Goal: Book appointment/travel/reservation

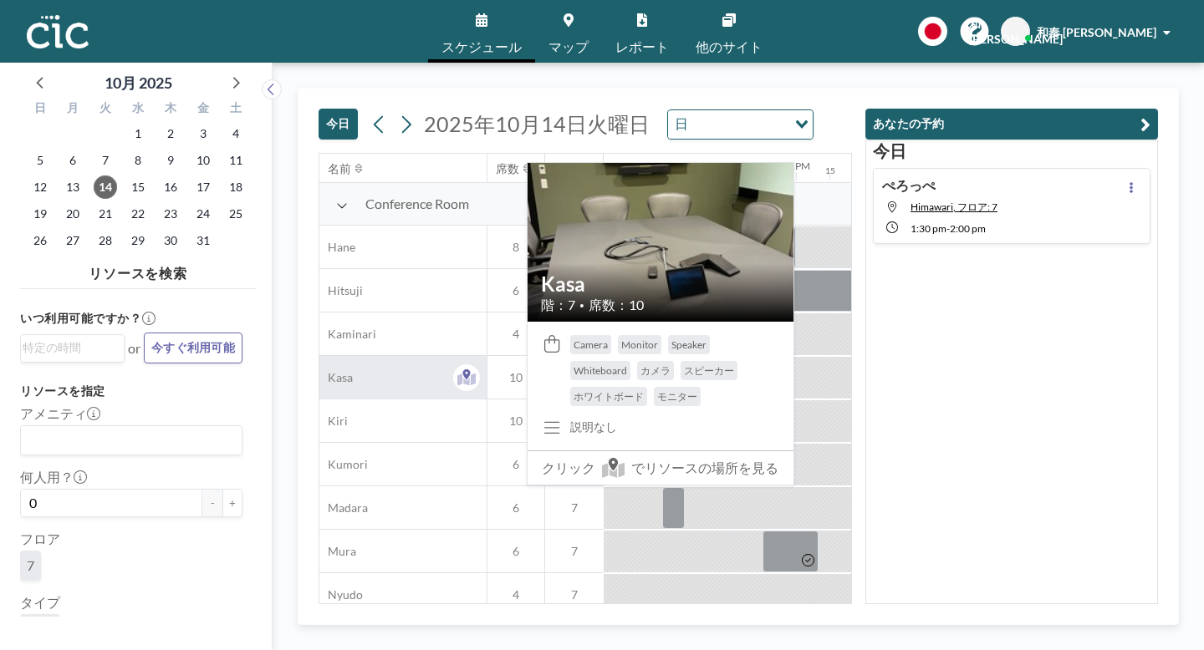
scroll to position [29, 1413]
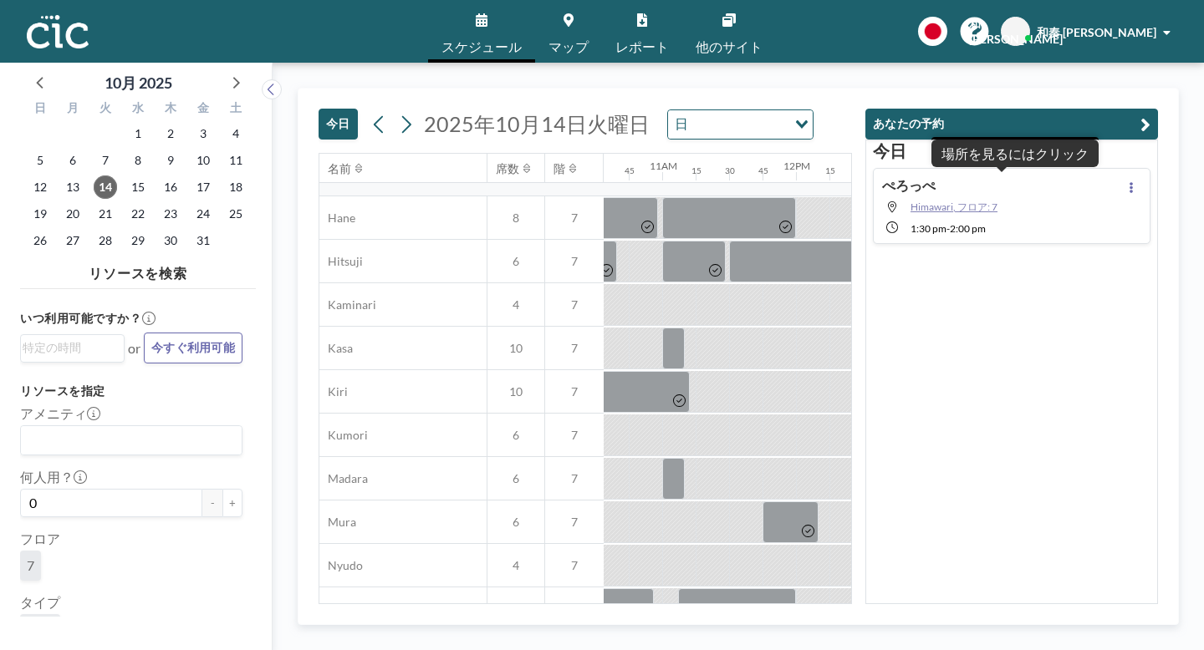
click at [997, 201] on span "Himawari, フロア: 7" at bounding box center [953, 207] width 87 height 13
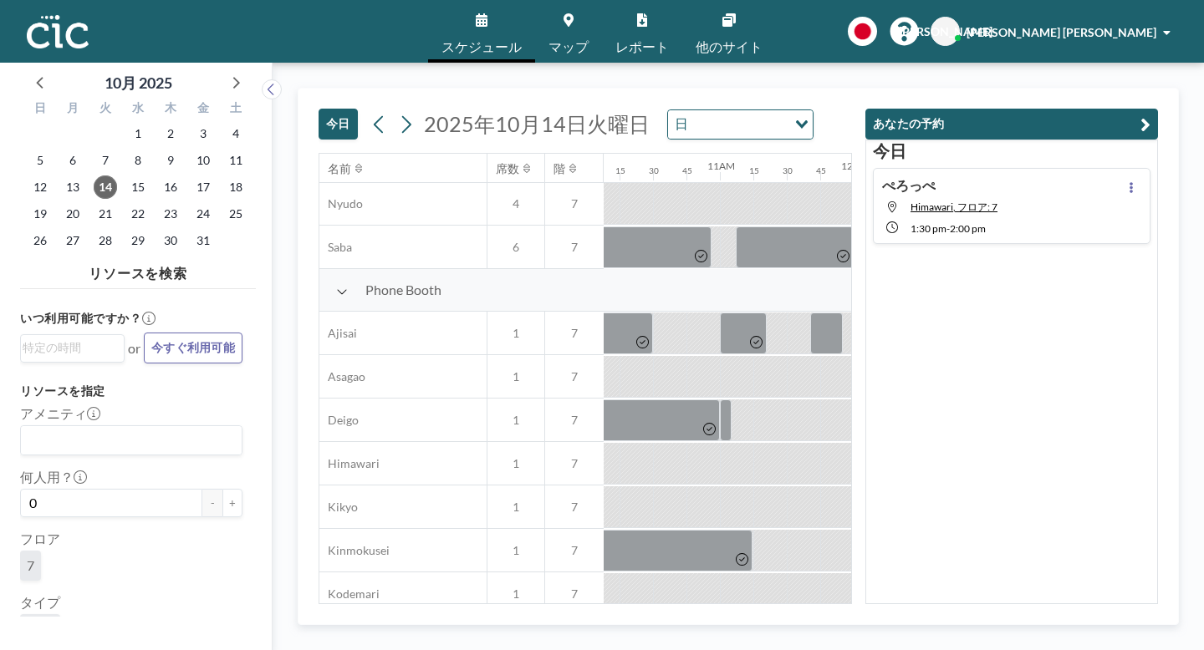
scroll to position [391, 1344]
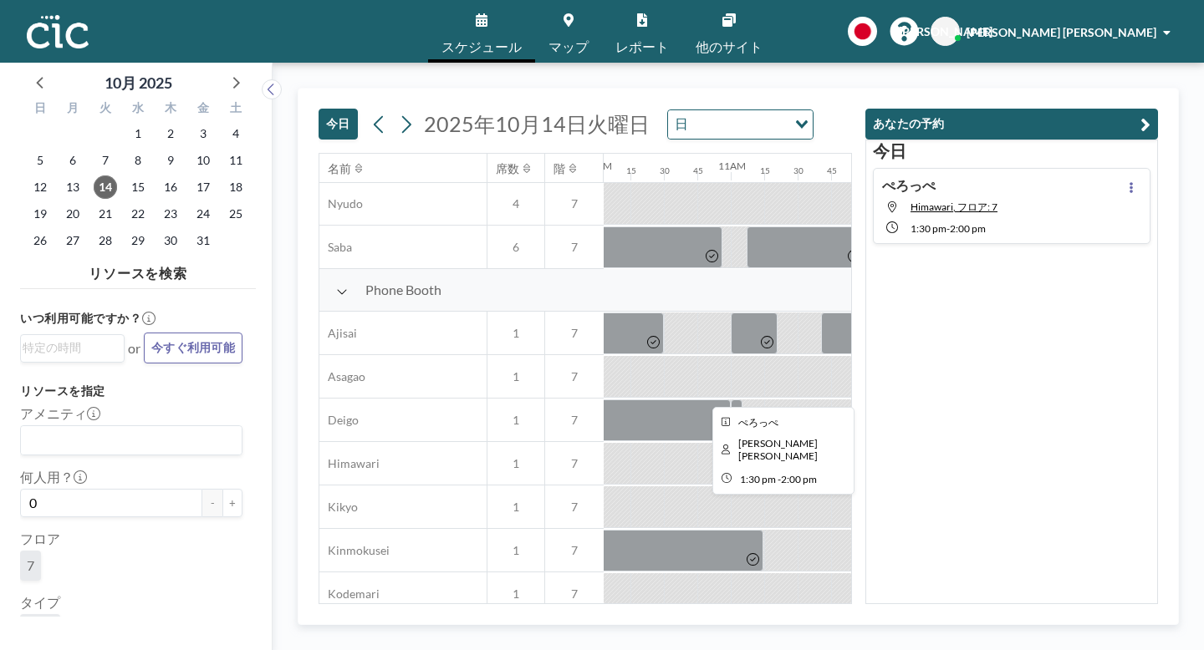
click at [1065, 443] on div at bounding box center [1098, 464] width 67 height 42
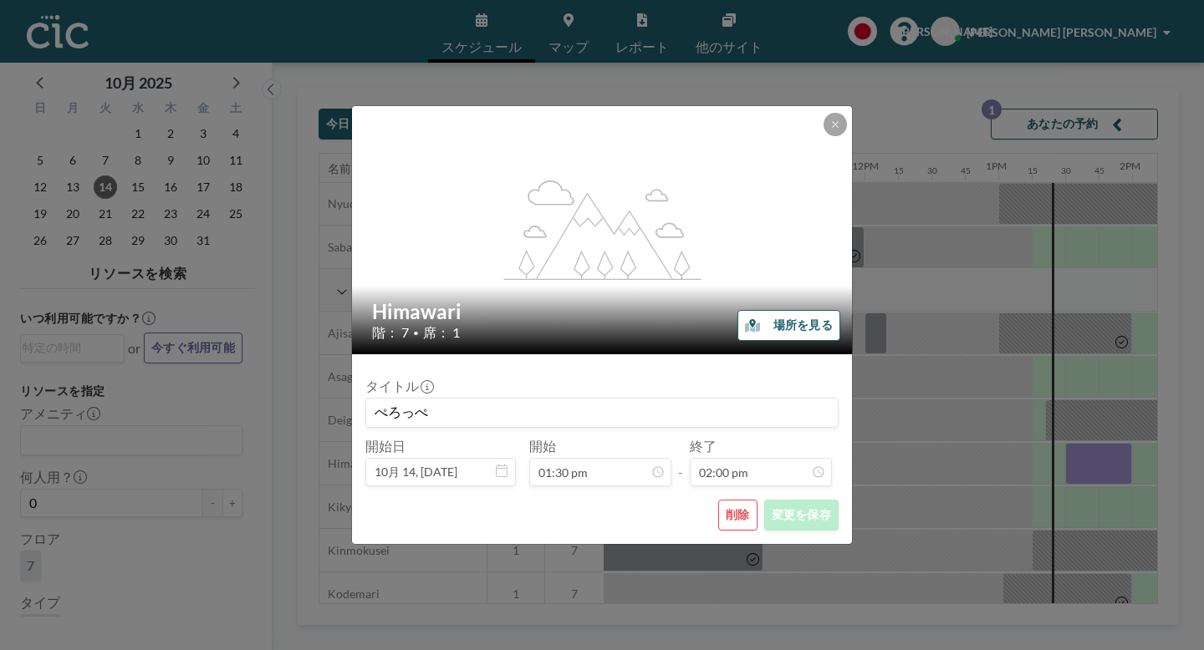
click at [753, 325] on button "場所を見る" at bounding box center [788, 325] width 103 height 31
